Goal: Complete application form

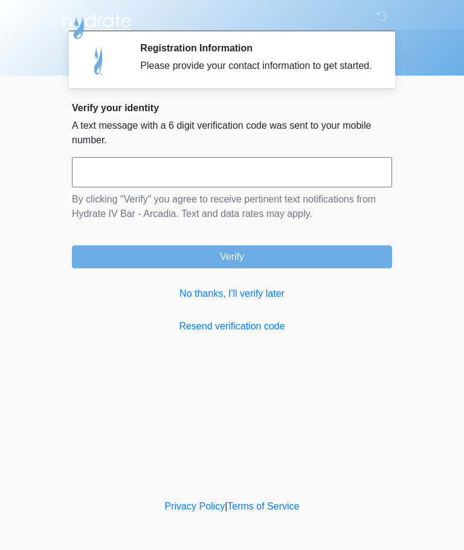
click at [252, 301] on link "No thanks, I'll verify later" at bounding box center [232, 294] width 320 height 15
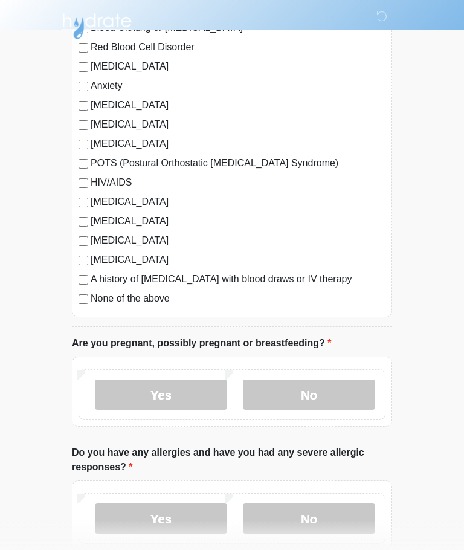
click at [342, 400] on label "No" at bounding box center [309, 395] width 132 height 30
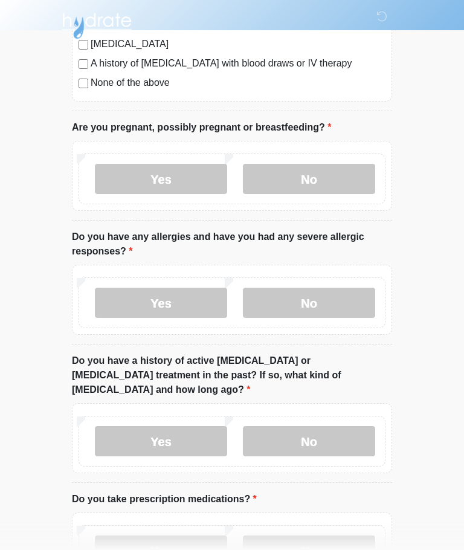
scroll to position [460, 0]
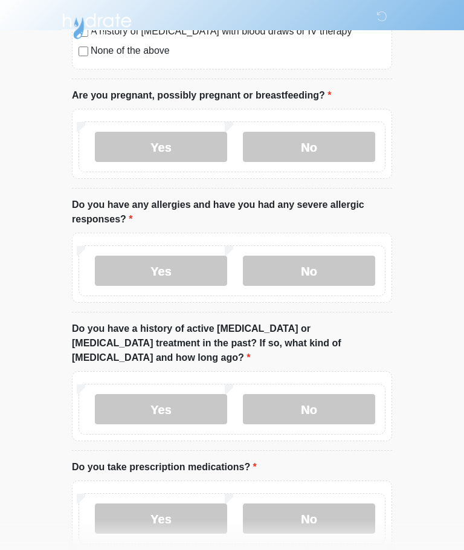
click at [311, 277] on label "No" at bounding box center [309, 271] width 132 height 30
click at [333, 398] on label "No" at bounding box center [309, 409] width 132 height 30
click at [194, 506] on label "Yes" at bounding box center [161, 519] width 132 height 30
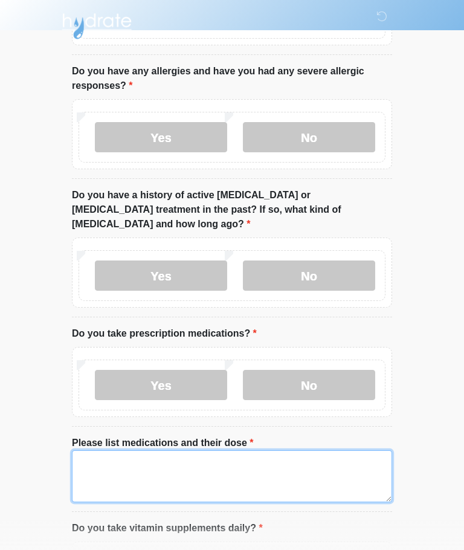
click at [262, 477] on textarea "Please list medications and their dose" at bounding box center [232, 476] width 320 height 52
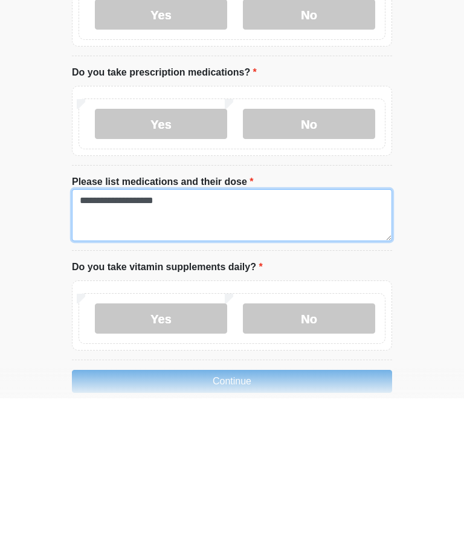
type textarea "**********"
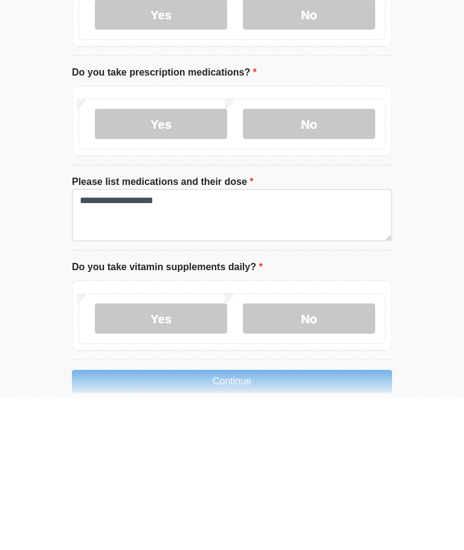
click at [344, 455] on label "No" at bounding box center [309, 470] width 132 height 30
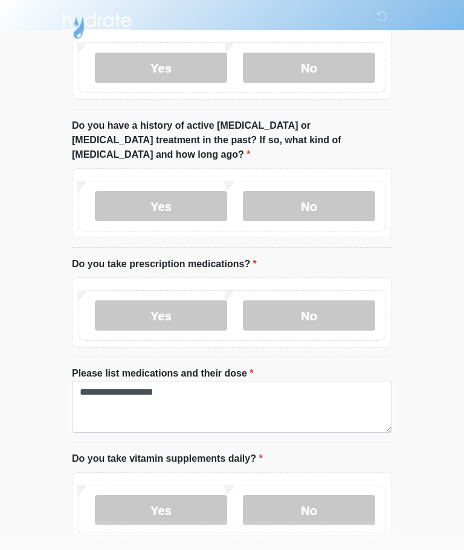
scroll to position [705, 0]
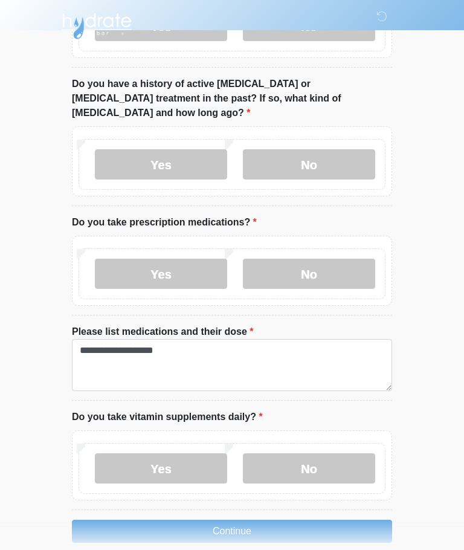
click at [363, 520] on button "Continue" at bounding box center [232, 531] width 320 height 23
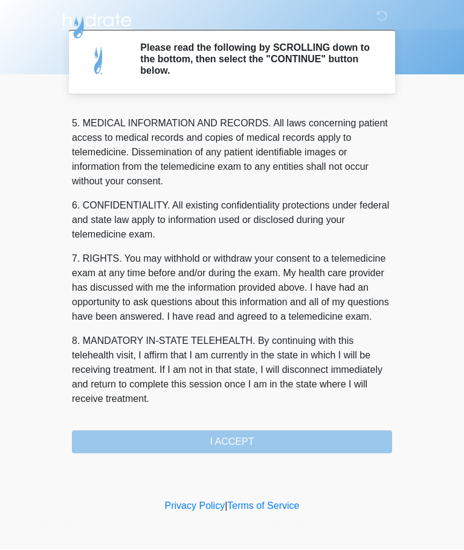
scroll to position [393, 0]
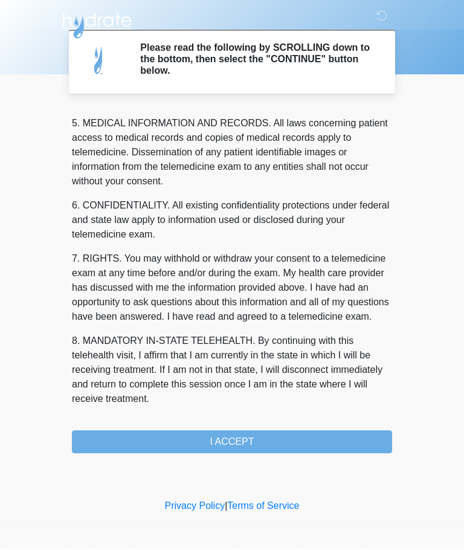
click at [300, 446] on button "I ACCEPT" at bounding box center [232, 442] width 320 height 23
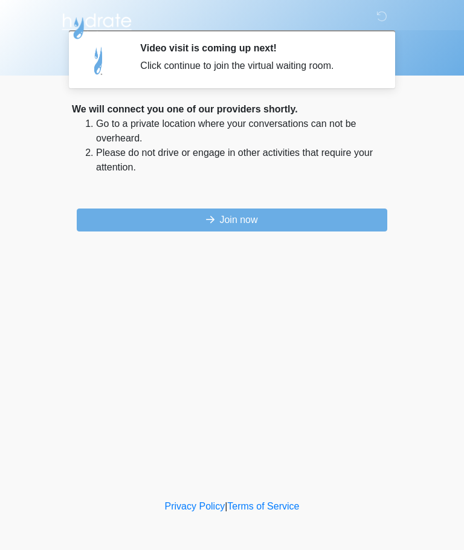
click at [331, 225] on button "Join now" at bounding box center [232, 220] width 311 height 23
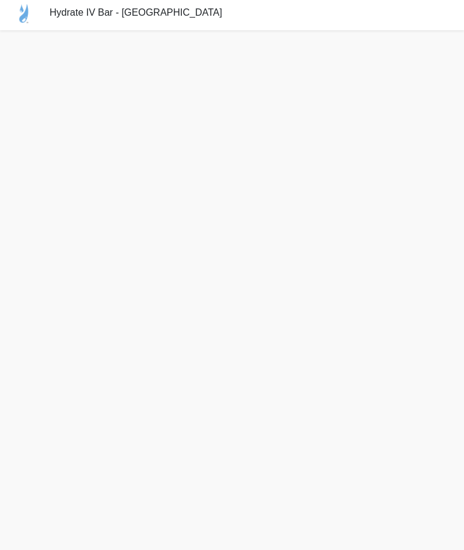
scroll to position [4, 0]
click at [109, 22] on div "Hydrate IV Bar - Arcadia" at bounding box center [232, 13] width 464 height 34
